Goal: Task Accomplishment & Management: Complete application form

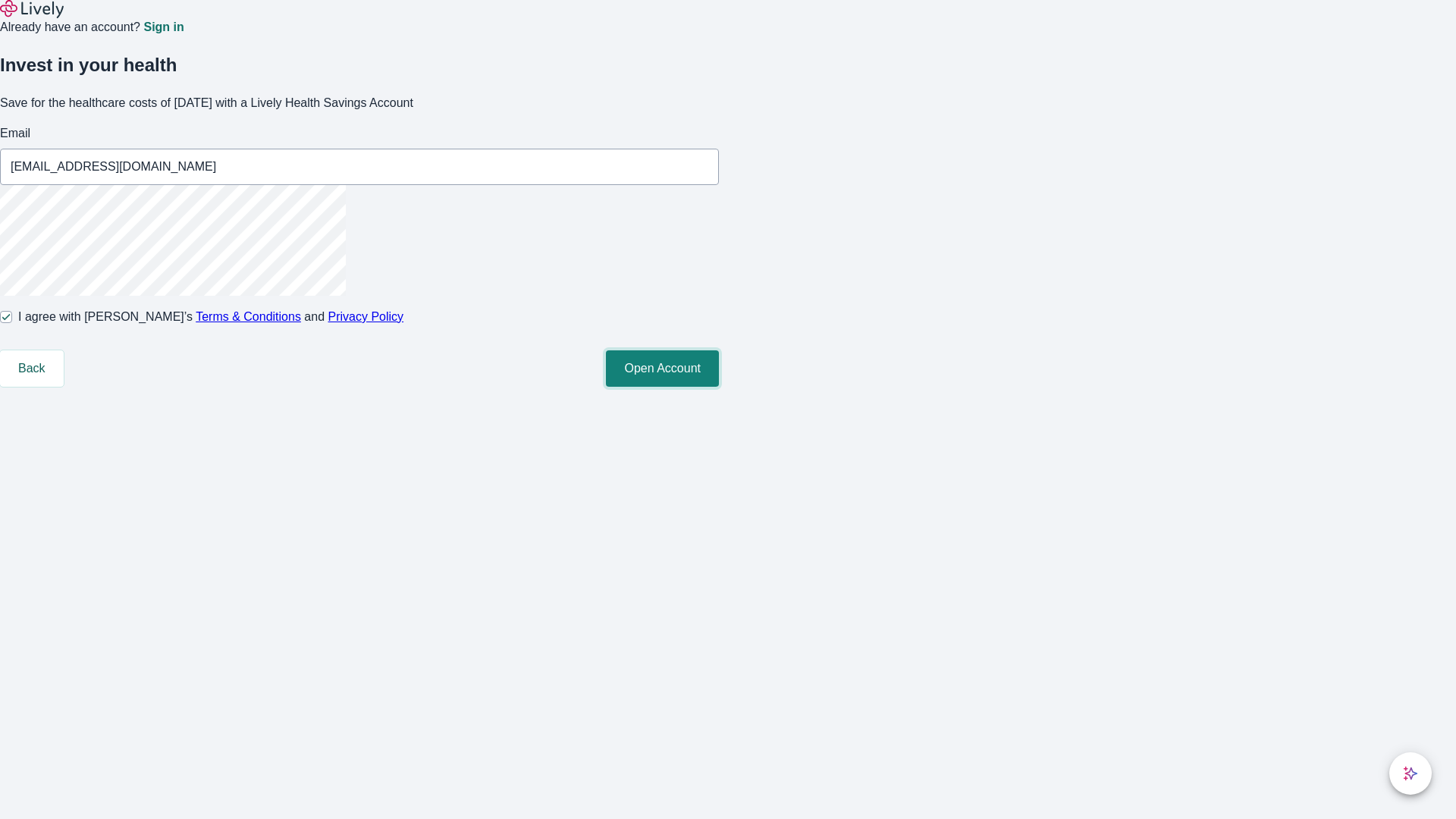
click at [719, 386] on button "Open Account" at bounding box center [662, 368] width 113 height 37
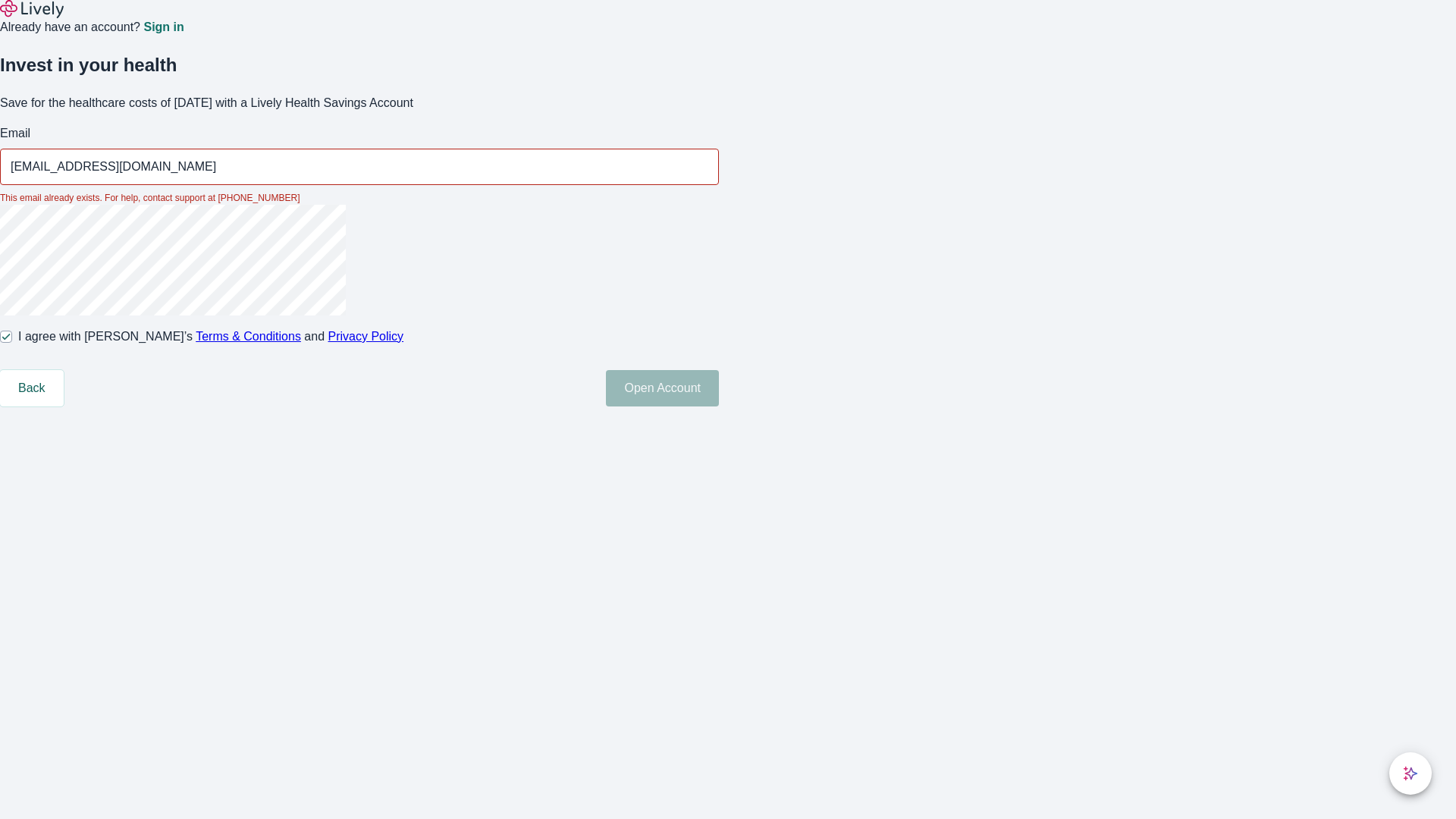
type input "[EMAIL_ADDRESS][DOMAIN_NAME]"
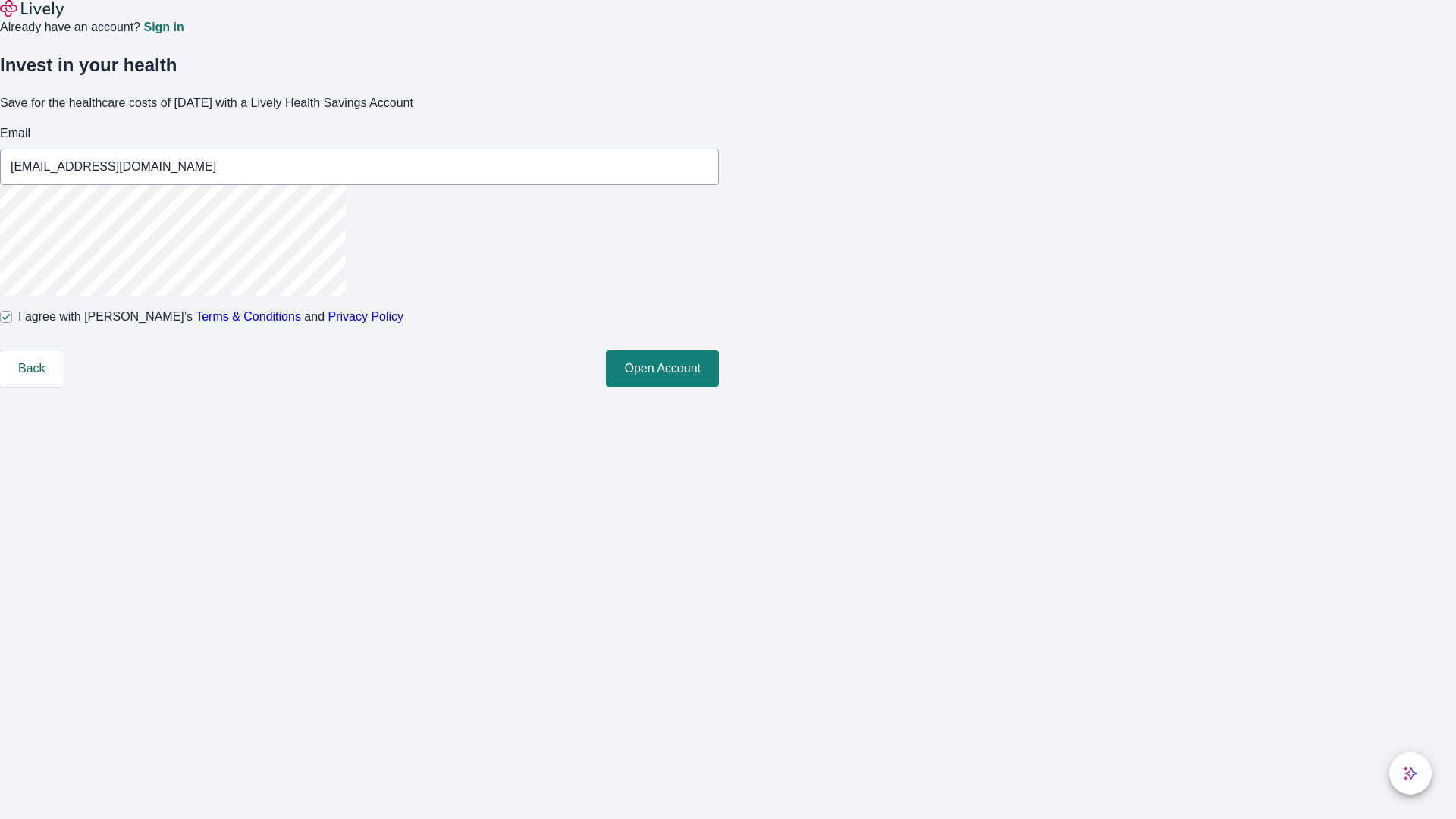
click at [12, 323] on input "I agree with Lively’s Terms & Conditions and Privacy Policy" at bounding box center [6, 316] width 12 height 12
checkbox input "false"
type input "[EMAIL_ADDRESS][DOMAIN_NAME]"
click at [12, 323] on input "I agree with Lively’s Terms & Conditions and Privacy Policy" at bounding box center [6, 316] width 12 height 12
checkbox input "true"
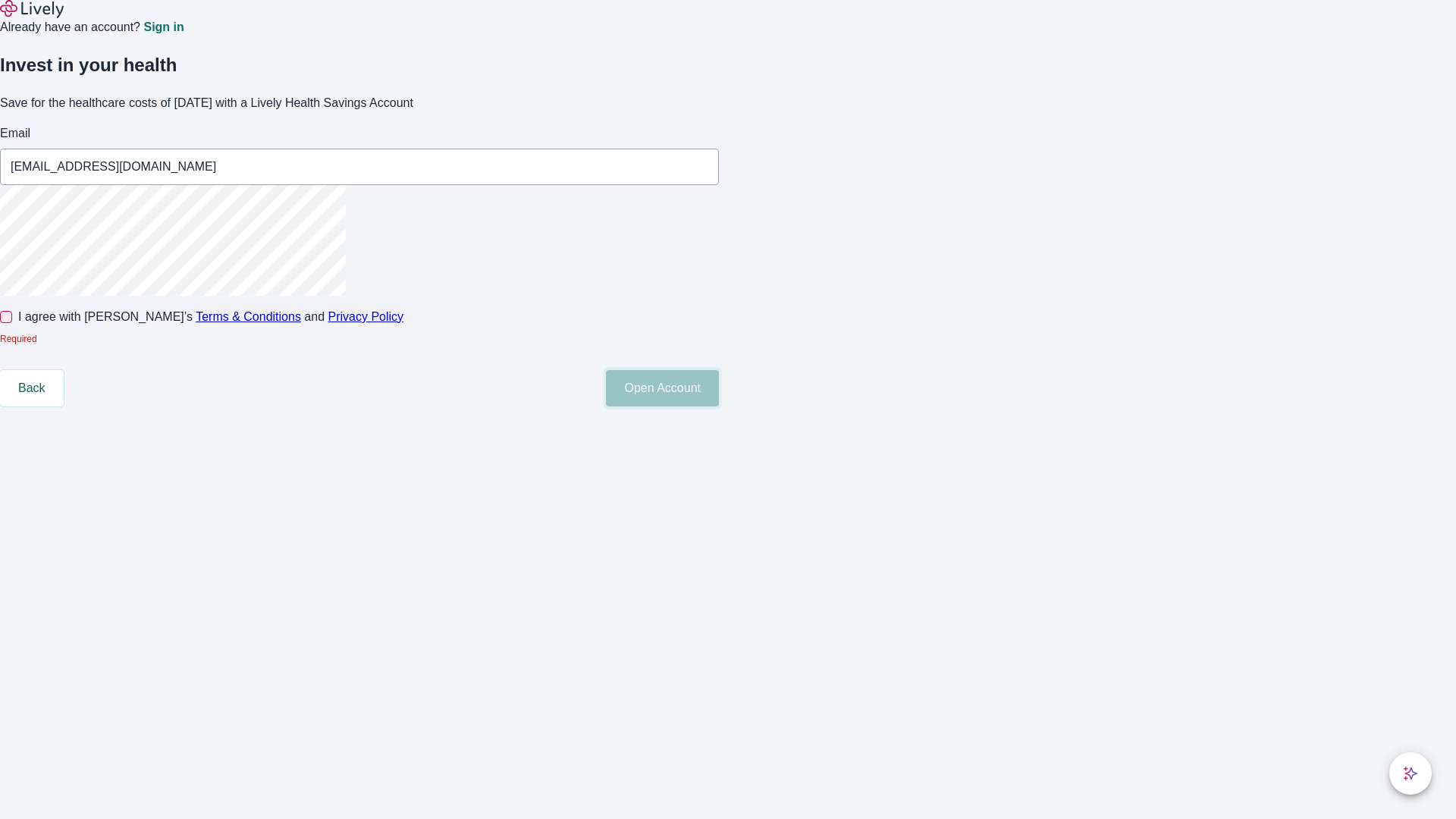
click at [719, 407] on button "Open Account" at bounding box center [662, 388] width 113 height 37
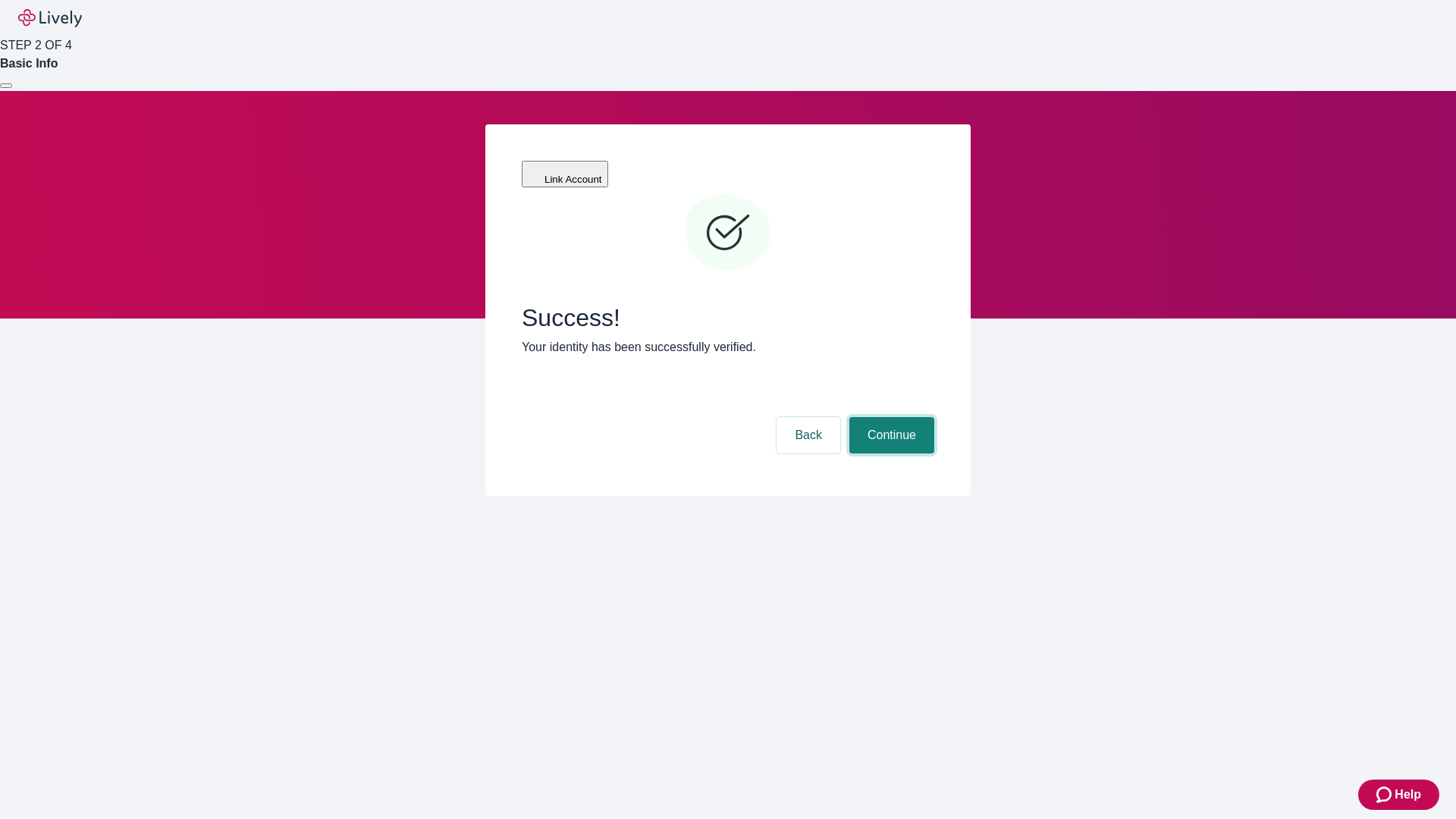
click at [889, 417] on button "Continue" at bounding box center [891, 435] width 85 height 37
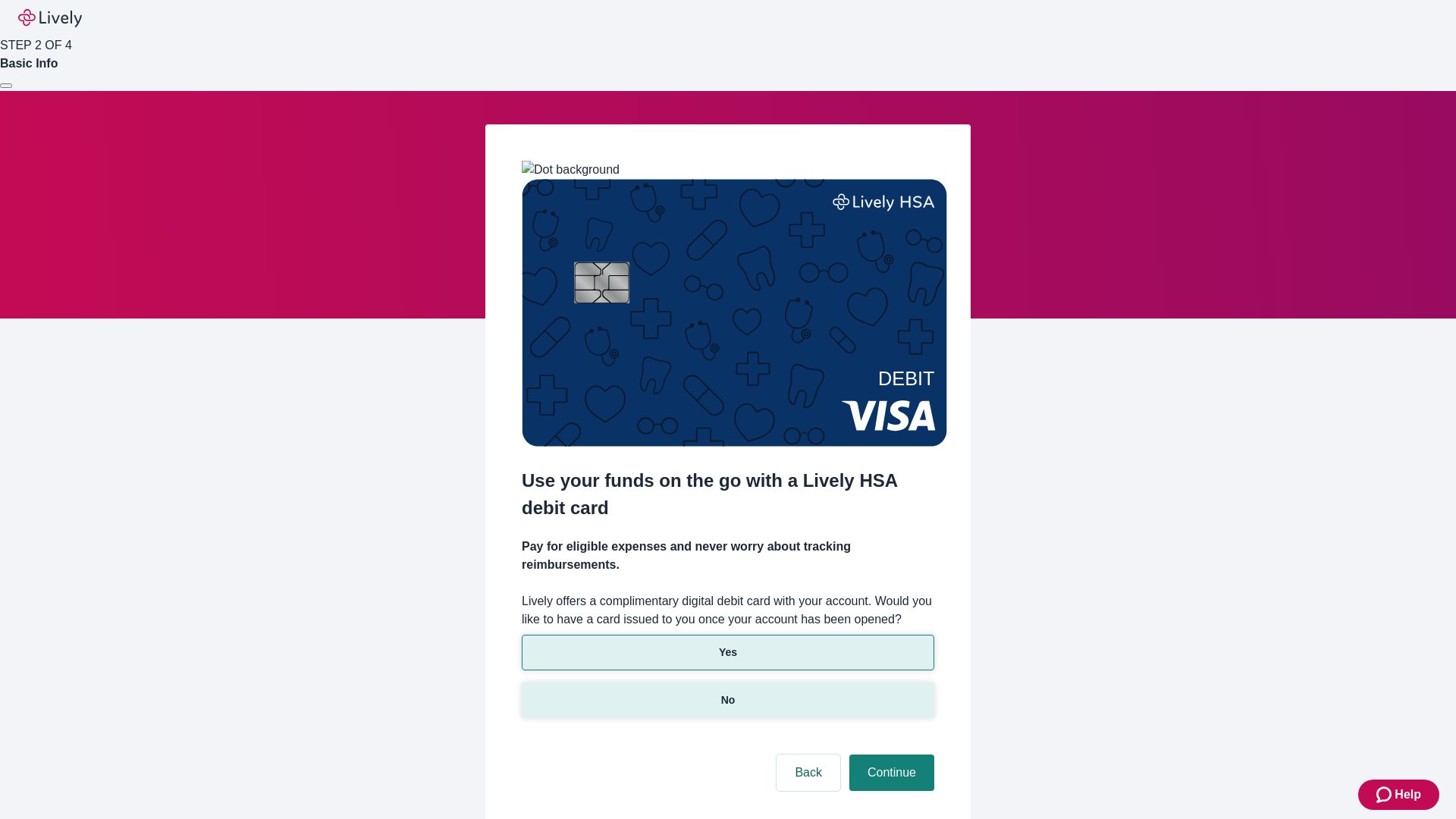
click at [727, 692] on p "No" at bounding box center [728, 700] width 15 height 16
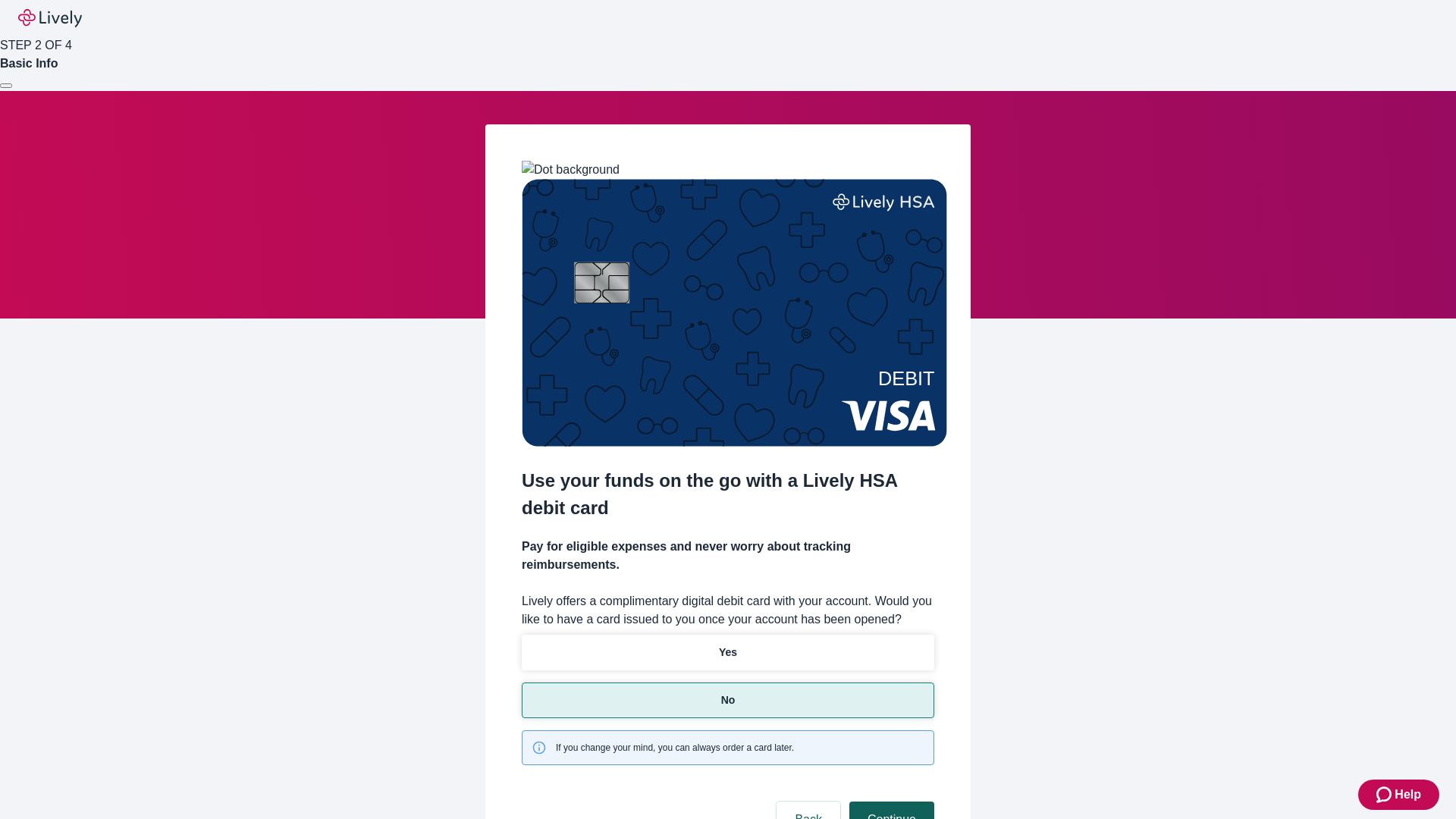
click at [889, 801] on button "Continue" at bounding box center [891, 819] width 85 height 37
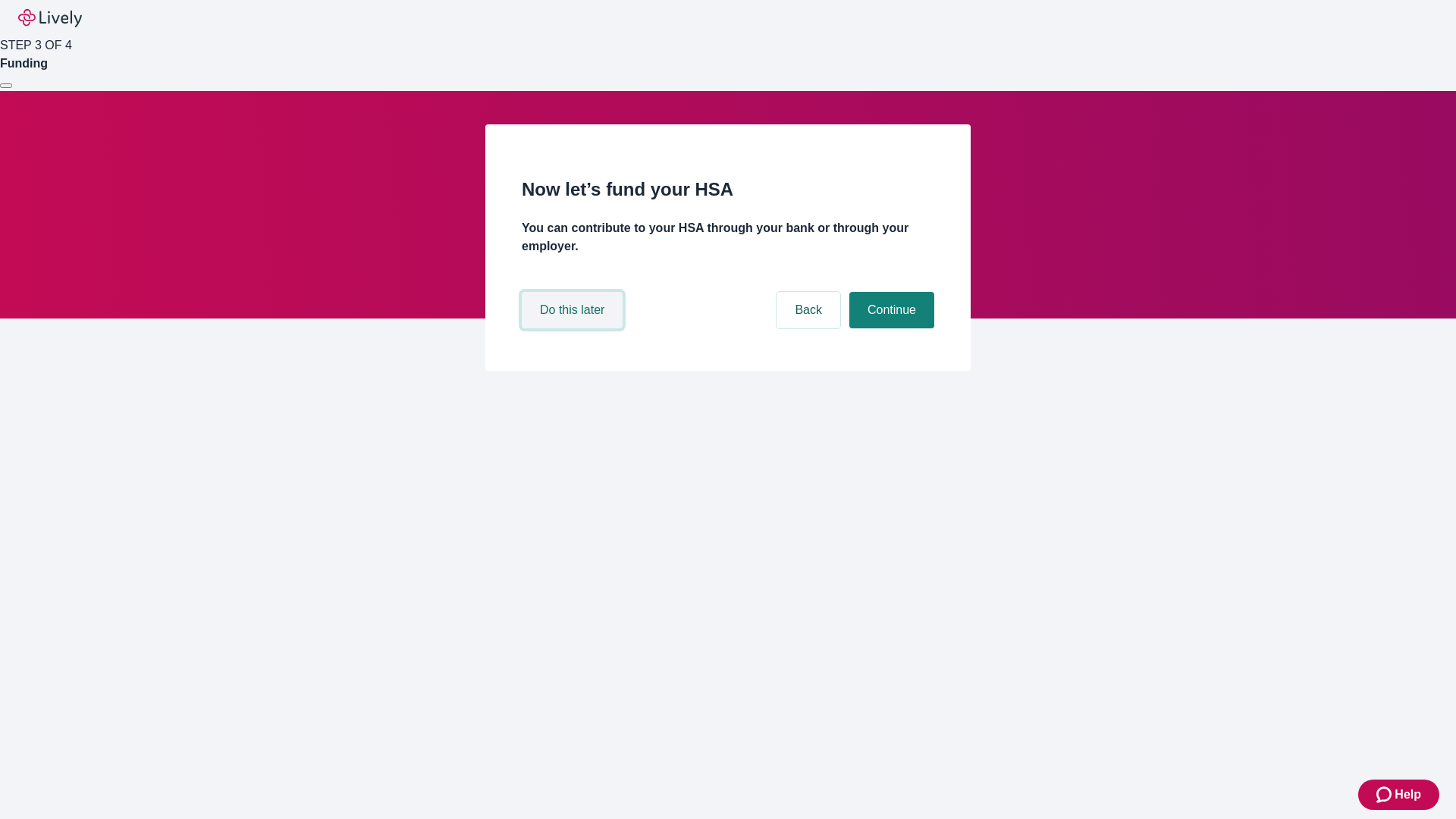
click at [574, 329] on button "Do this later" at bounding box center [572, 310] width 101 height 37
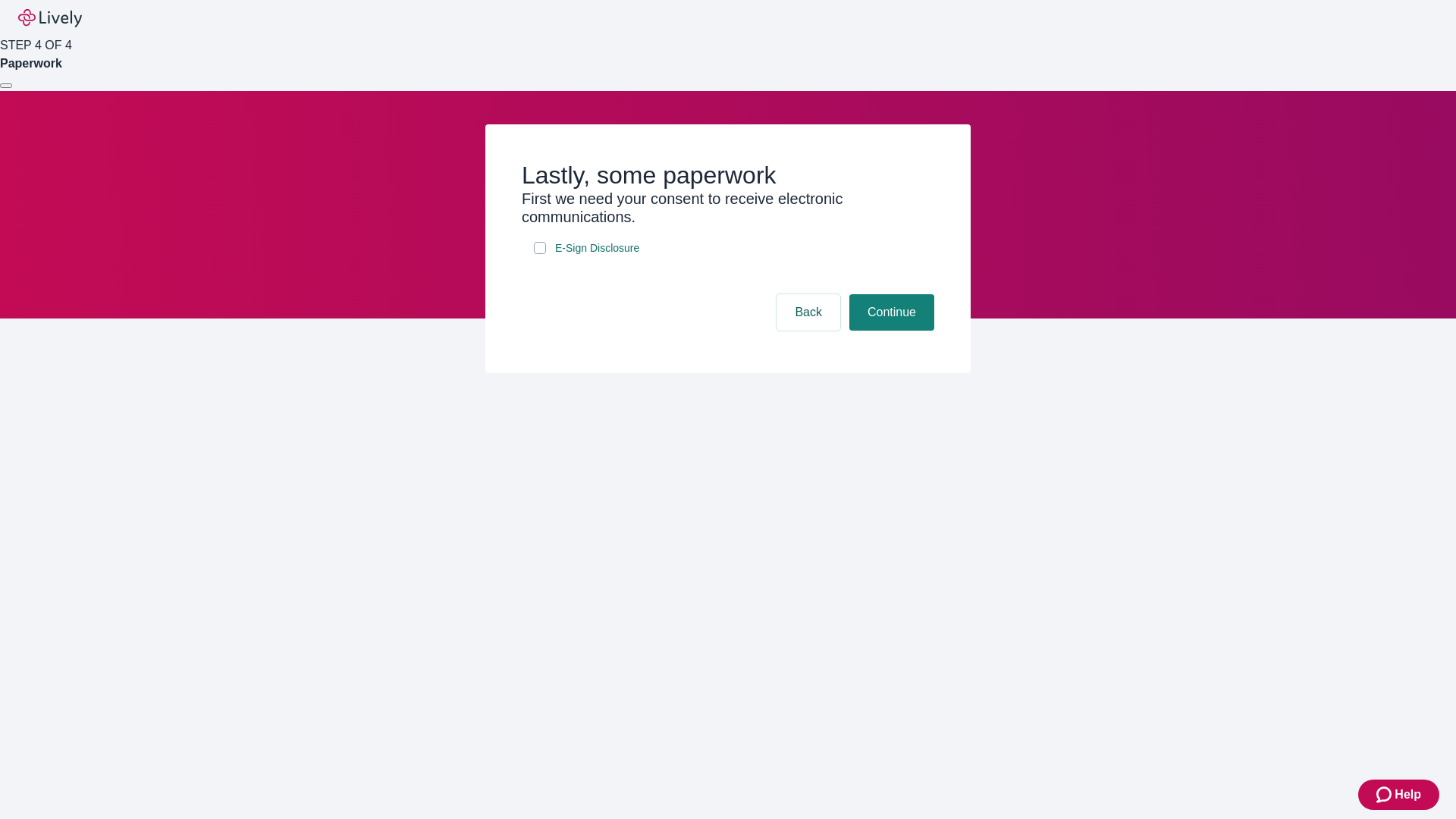
click at [540, 254] on input "E-Sign Disclosure" at bounding box center [539, 247] width 12 height 12
checkbox input "true"
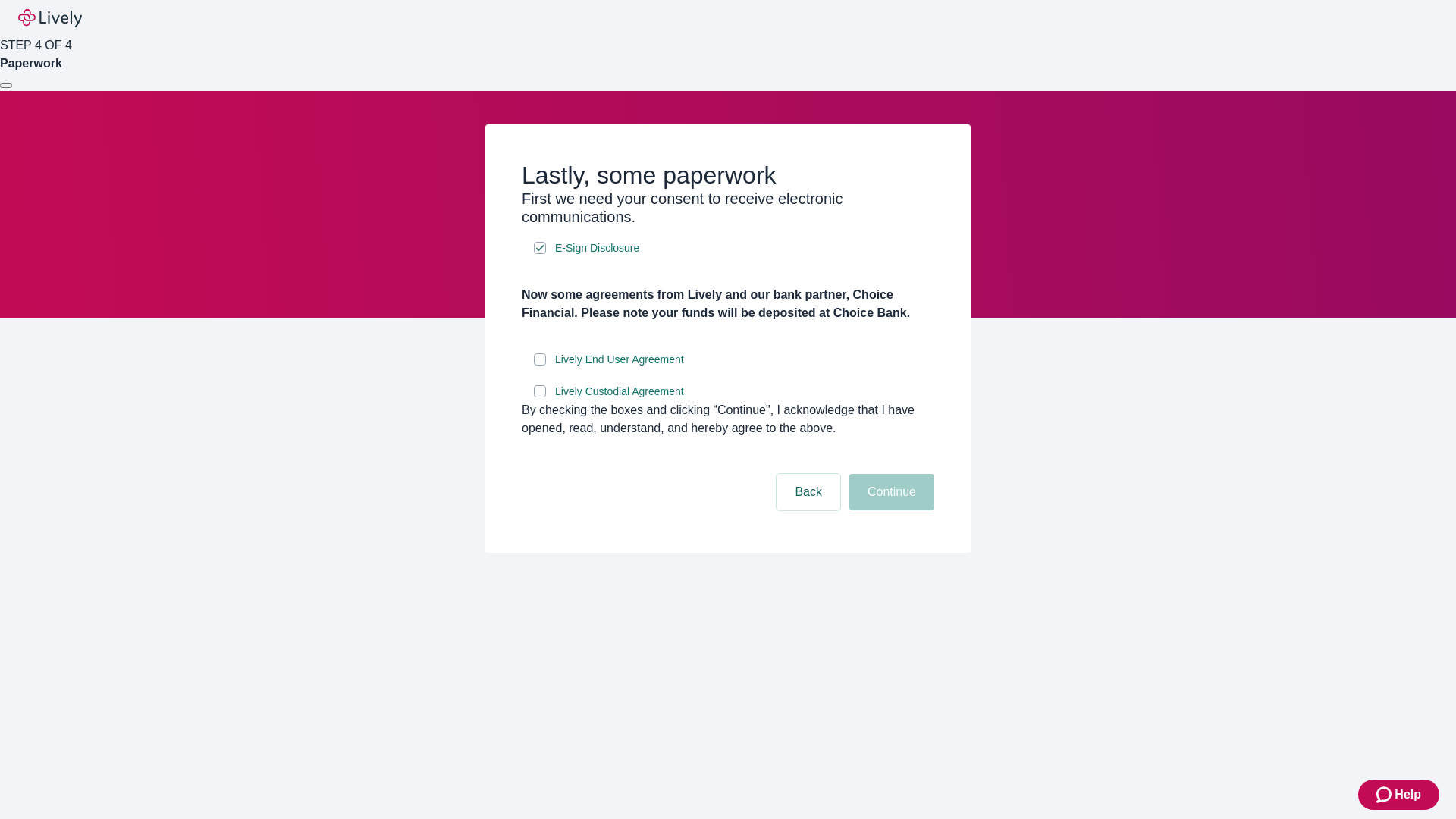
click at [540, 365] on input "Lively End User Agreement" at bounding box center [539, 359] width 12 height 12
checkbox input "true"
click at [540, 397] on input "Lively Custodial Agreement" at bounding box center [539, 391] width 12 height 12
checkbox input "true"
click at [889, 510] on button "Continue" at bounding box center [891, 492] width 85 height 37
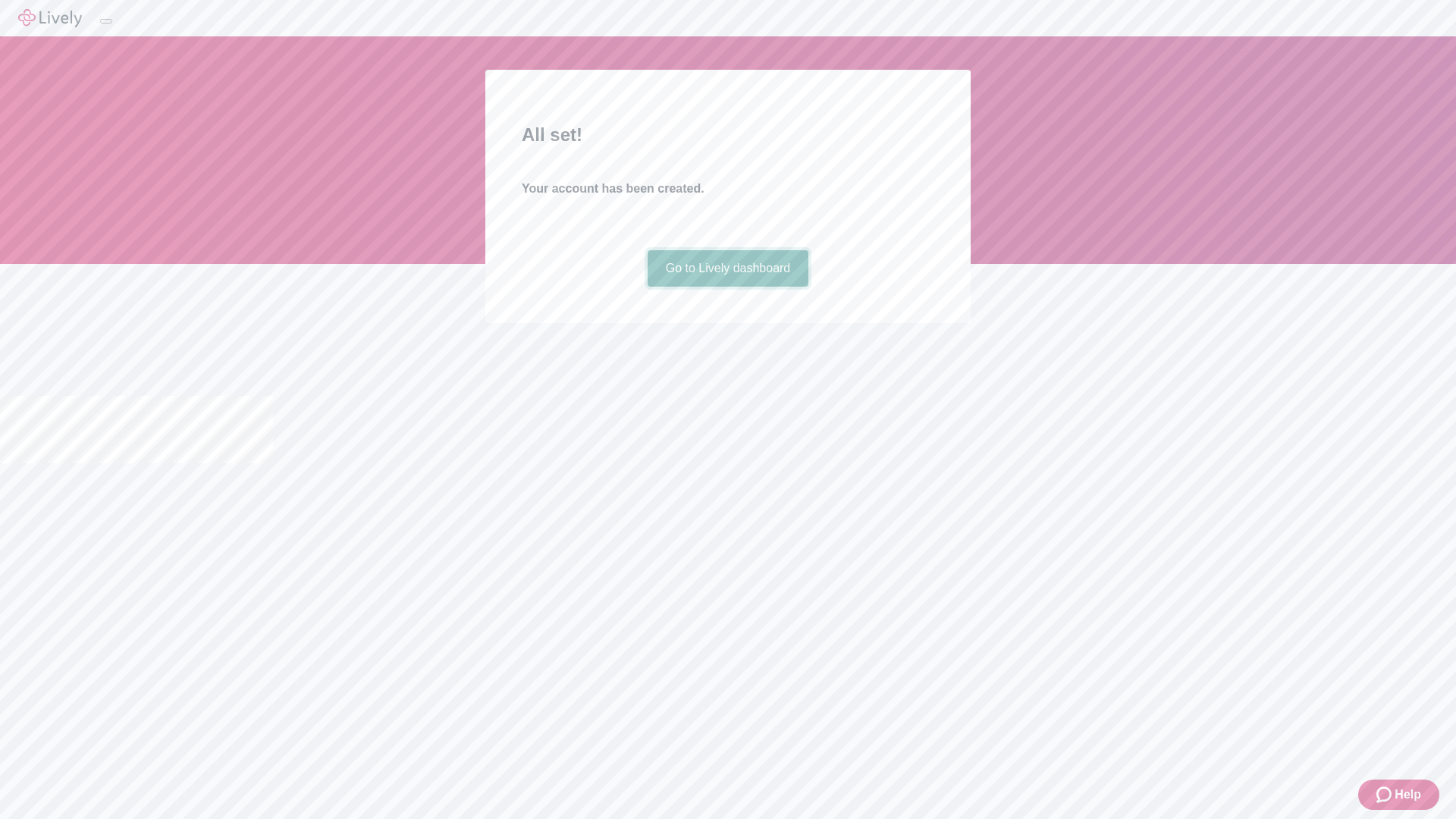
click at [727, 286] on link "Go to Lively dashboard" at bounding box center [728, 268] width 162 height 37
